Goal: Check status

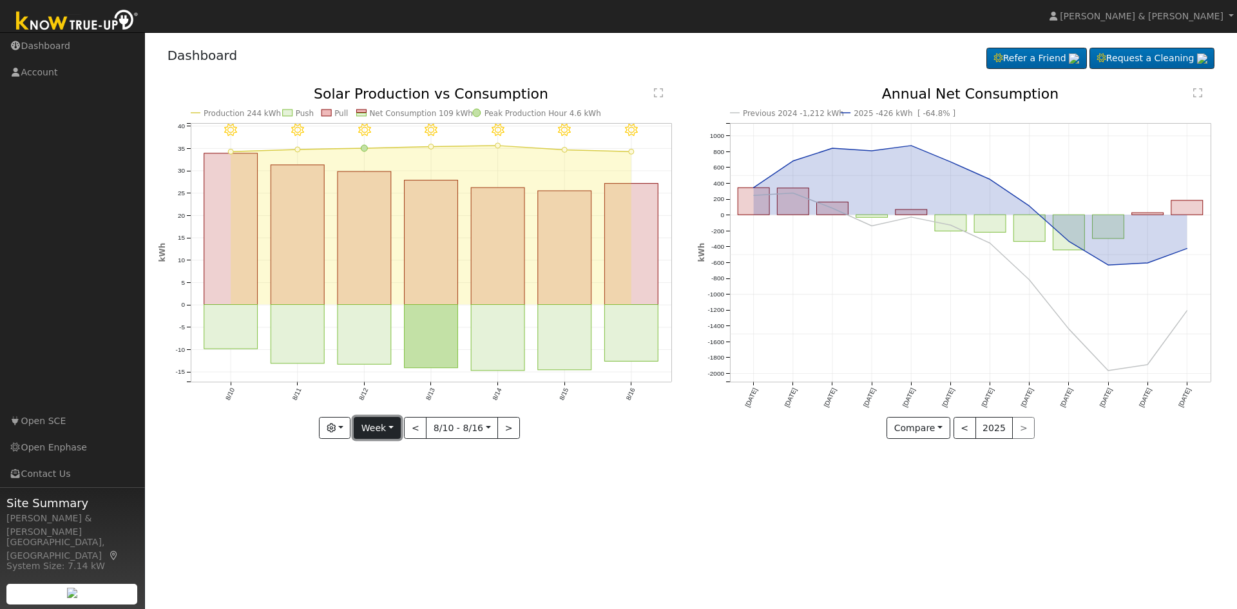
click at [386, 433] on button "Week" at bounding box center [377, 428] width 47 height 22
click at [390, 493] on link "Month" at bounding box center [399, 491] width 90 height 18
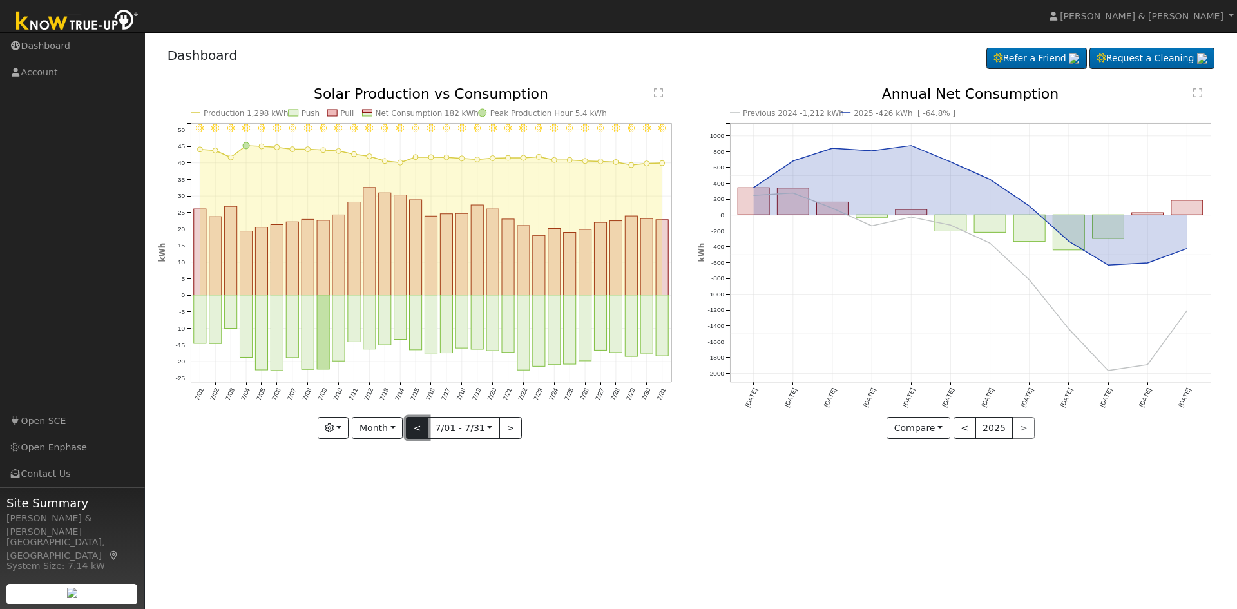
click at [423, 425] on button "<" at bounding box center [417, 428] width 23 height 22
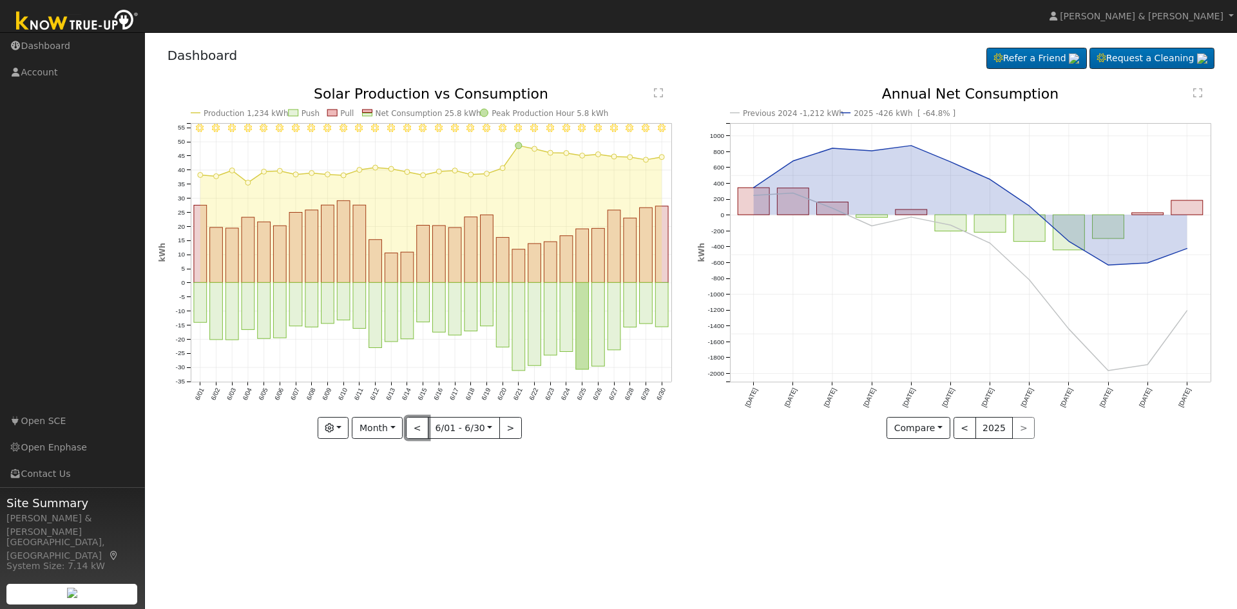
click at [421, 426] on button "<" at bounding box center [417, 428] width 23 height 22
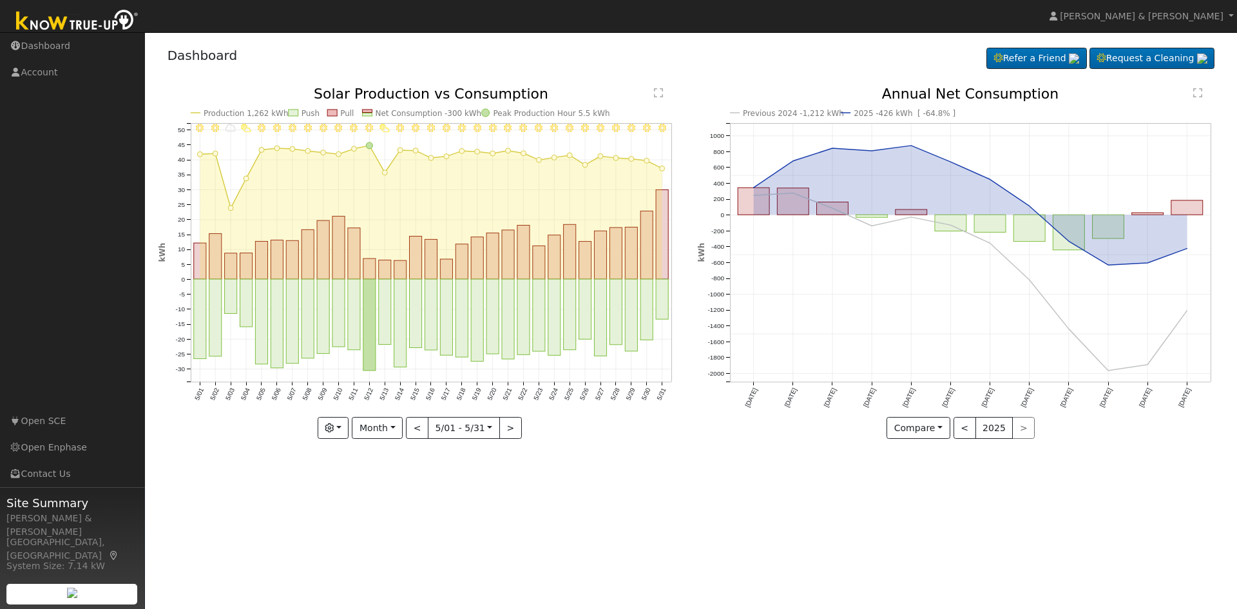
click at [421, 426] on div "5/31 - Clear 5/30 - Clear 5/29 - Clear 5/28 - Clear 5/27 - Clear 5/26 - MostlyC…" at bounding box center [421, 263] width 526 height 352
click at [421, 426] on button "<" at bounding box center [417, 428] width 23 height 22
click at [0, 0] on div at bounding box center [0, 0] width 0 height 0
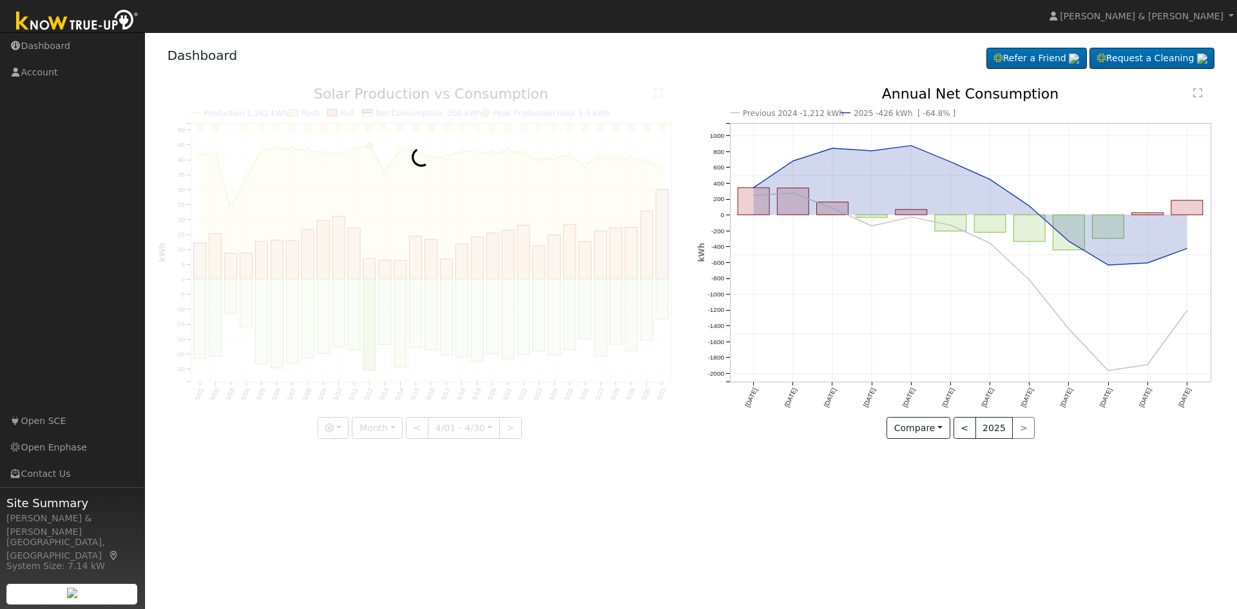
click at [421, 426] on div at bounding box center [421, 263] width 526 height 352
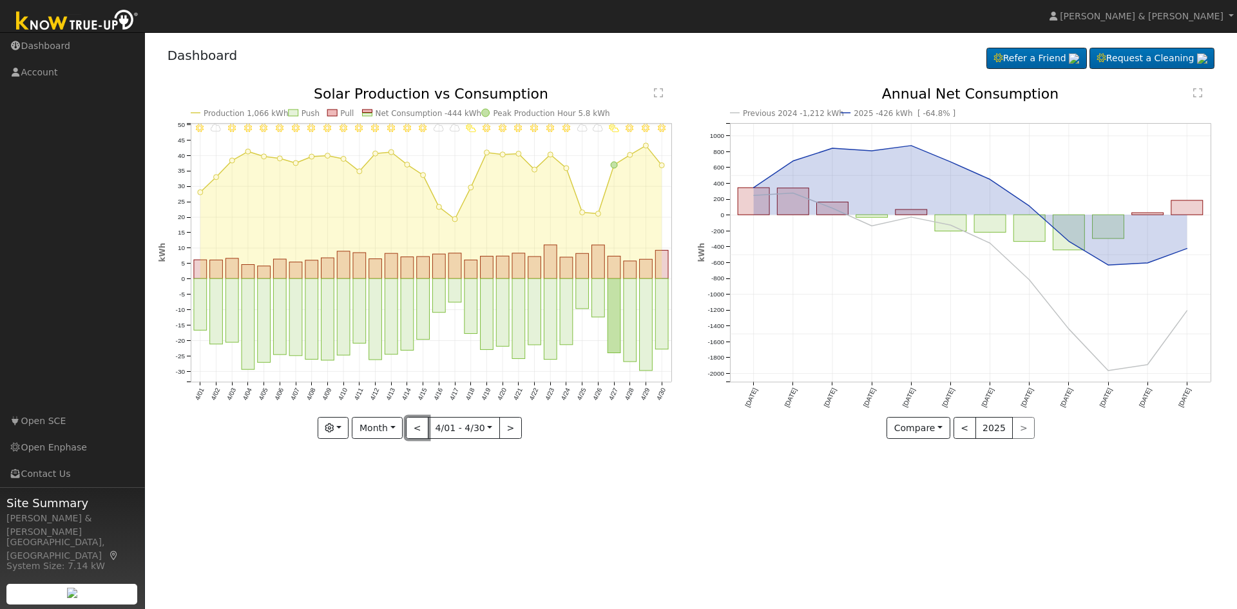
click at [421, 426] on button "<" at bounding box center [417, 428] width 23 height 22
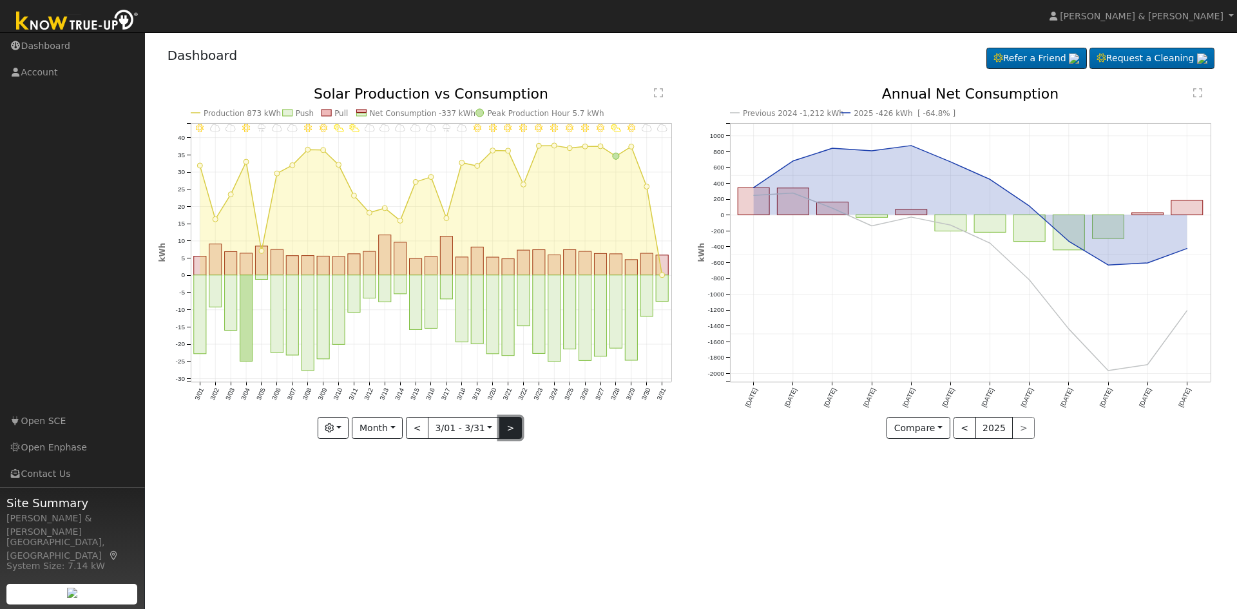
click at [504, 427] on button ">" at bounding box center [510, 428] width 23 height 22
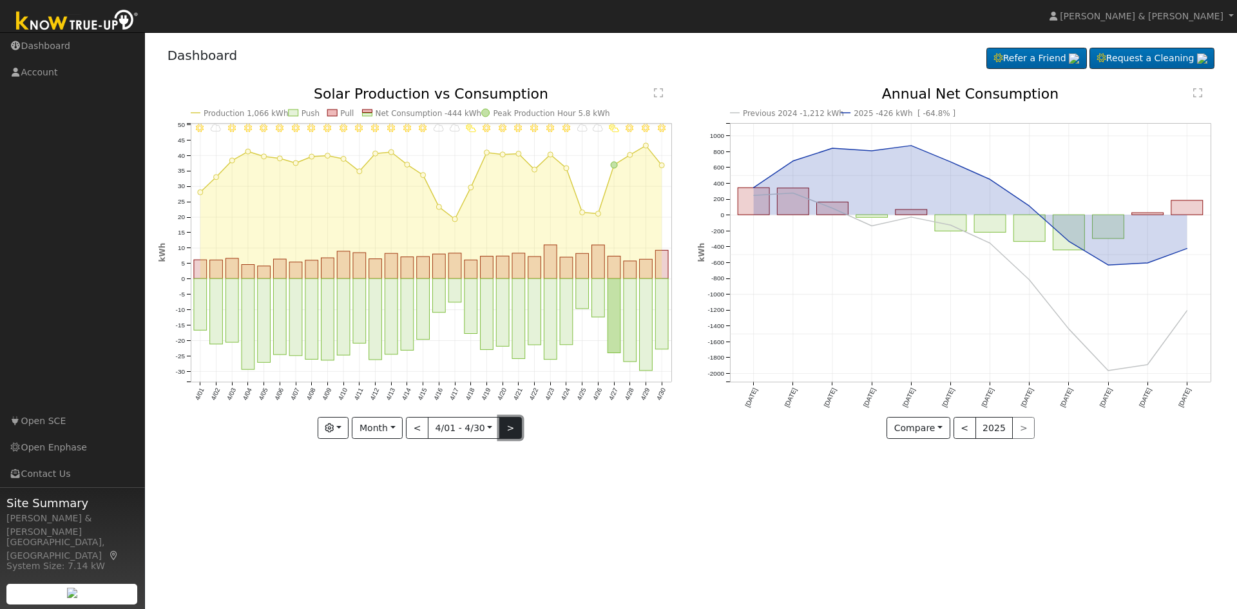
click at [508, 428] on button ">" at bounding box center [510, 428] width 23 height 22
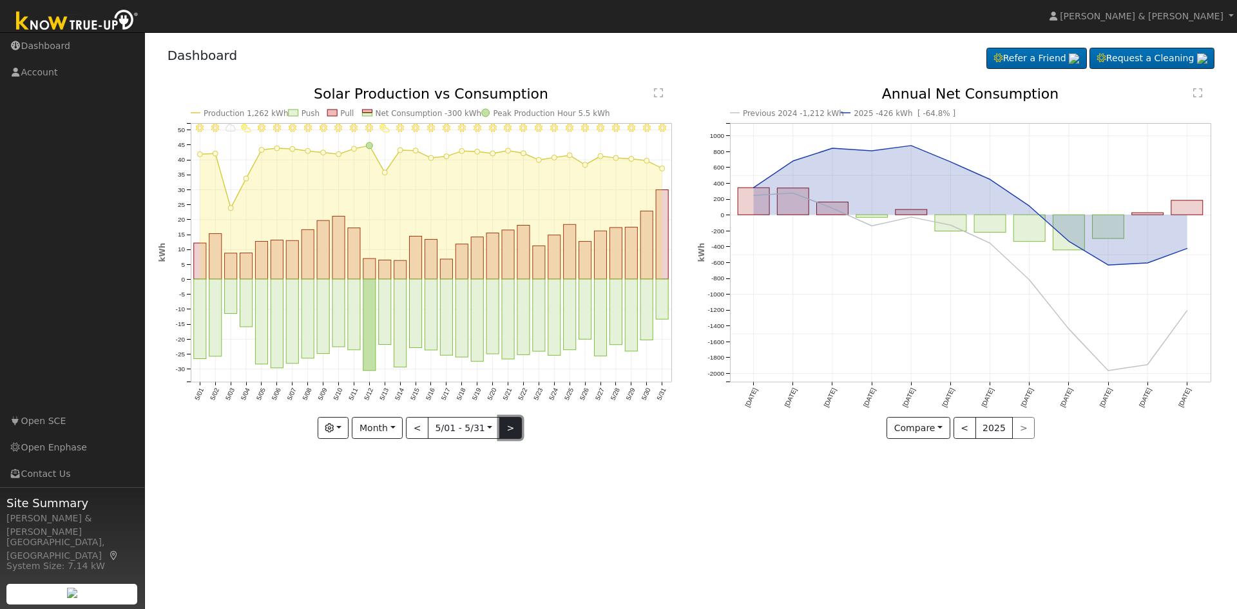
click at [508, 428] on button ">" at bounding box center [510, 428] width 23 height 22
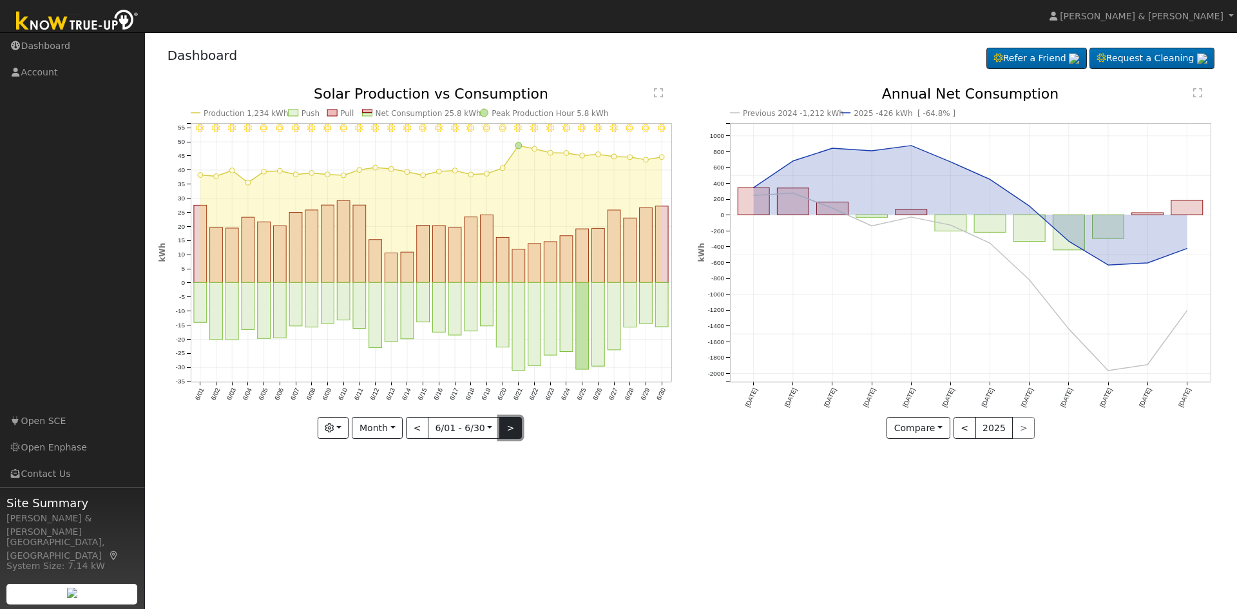
click at [508, 428] on button ">" at bounding box center [510, 428] width 23 height 22
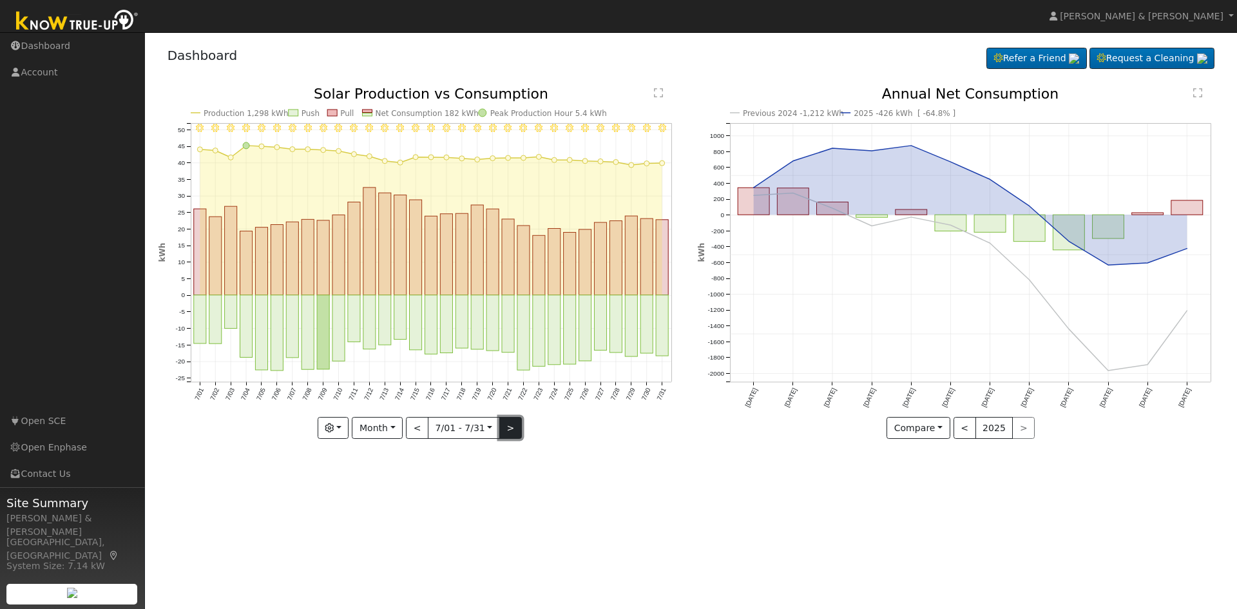
click at [508, 428] on button ">" at bounding box center [510, 428] width 23 height 22
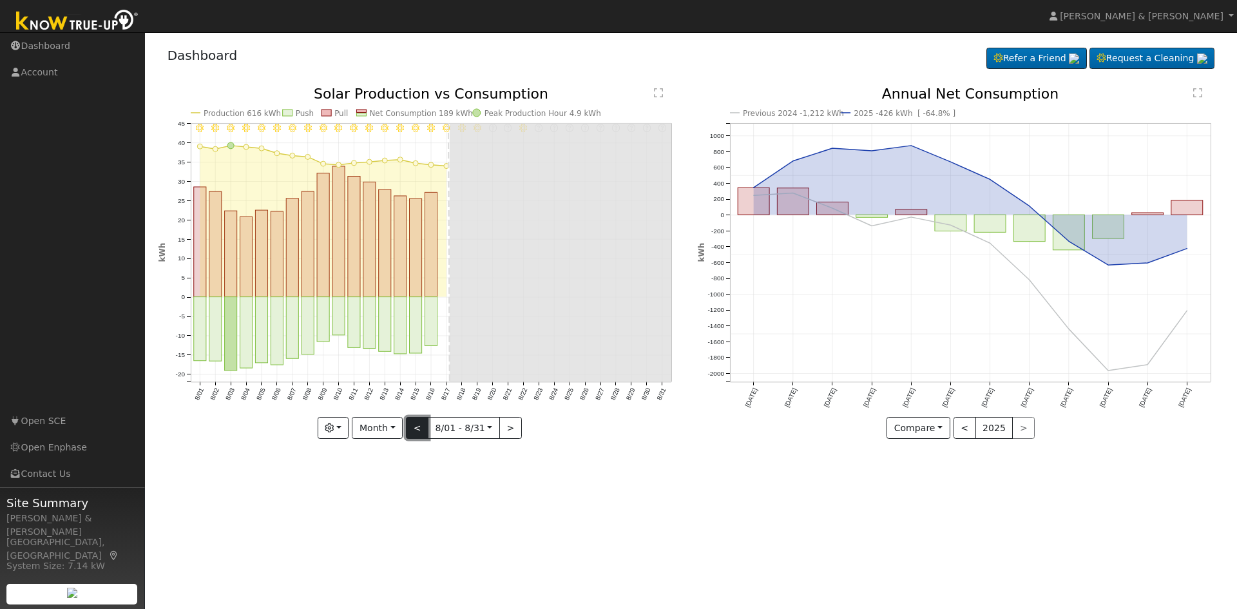
click at [416, 423] on button "<" at bounding box center [417, 428] width 23 height 22
type input "[DATE]"
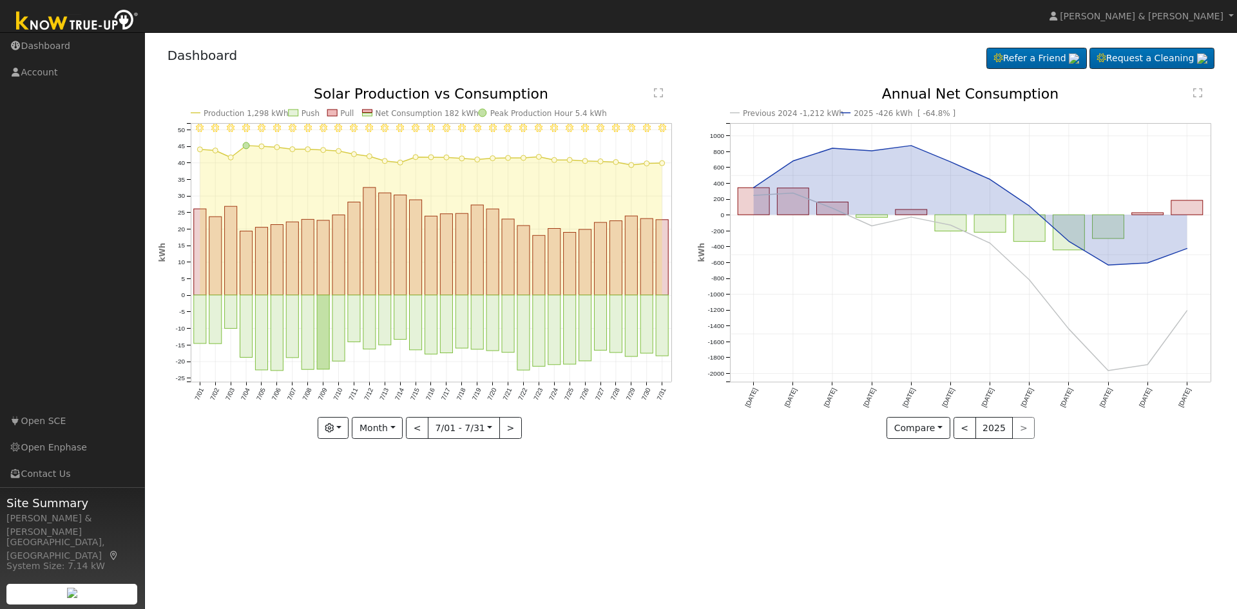
click at [557, 522] on div "User Profile First name Last name Email Email Notifications No Emails No Emails…" at bounding box center [691, 320] width 1092 height 576
